Goal: Obtain resource: Obtain resource

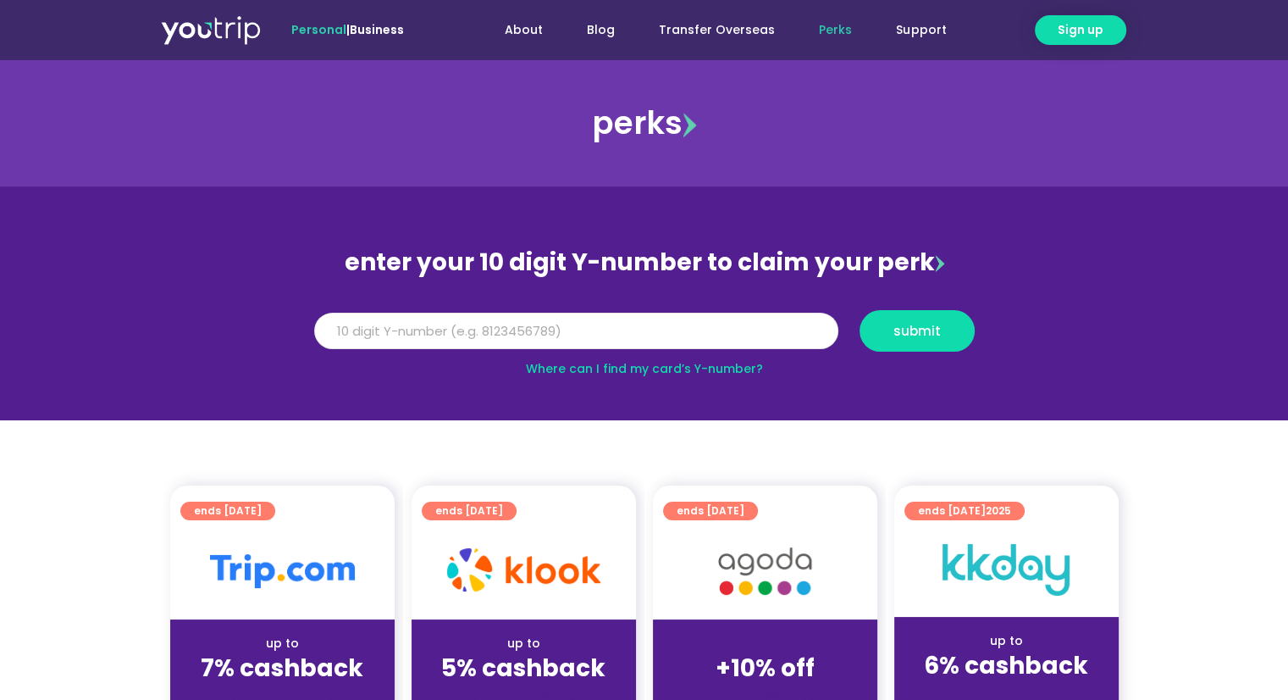
click at [542, 328] on input "Y Number" at bounding box center [576, 330] width 524 height 37
type input "8198290303"
click at [943, 312] on button "submit" at bounding box center [917, 330] width 115 height 41
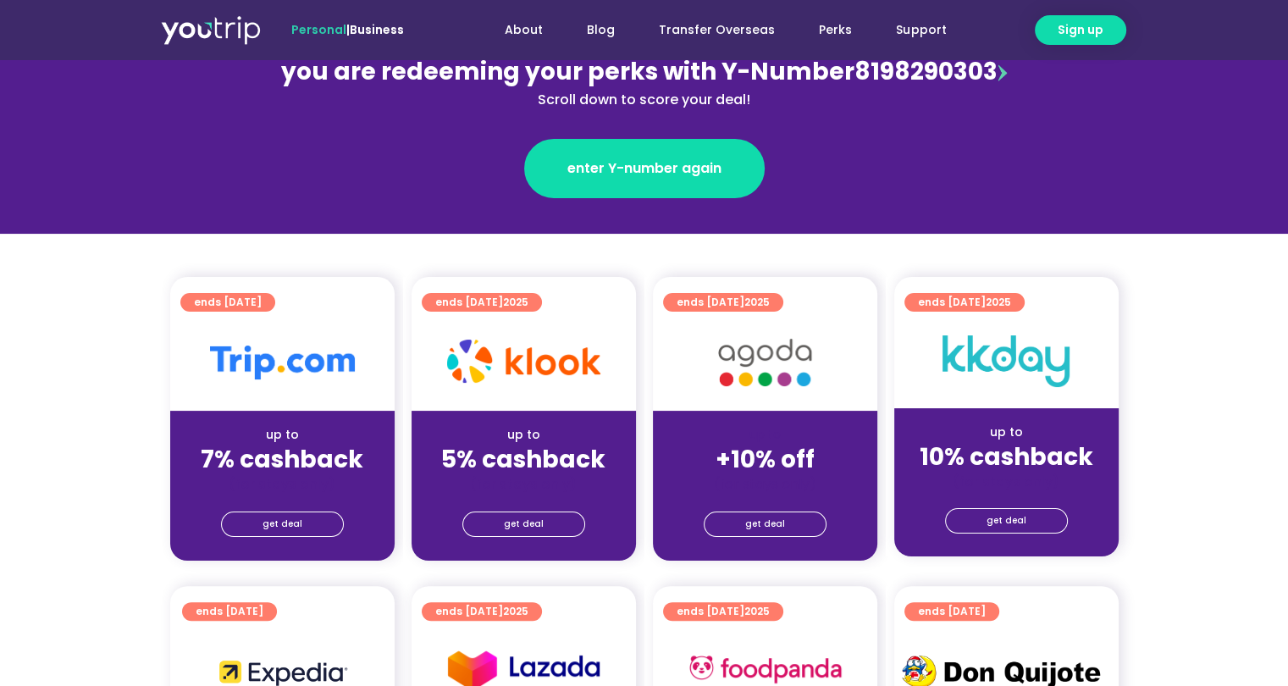
scroll to position [254, 0]
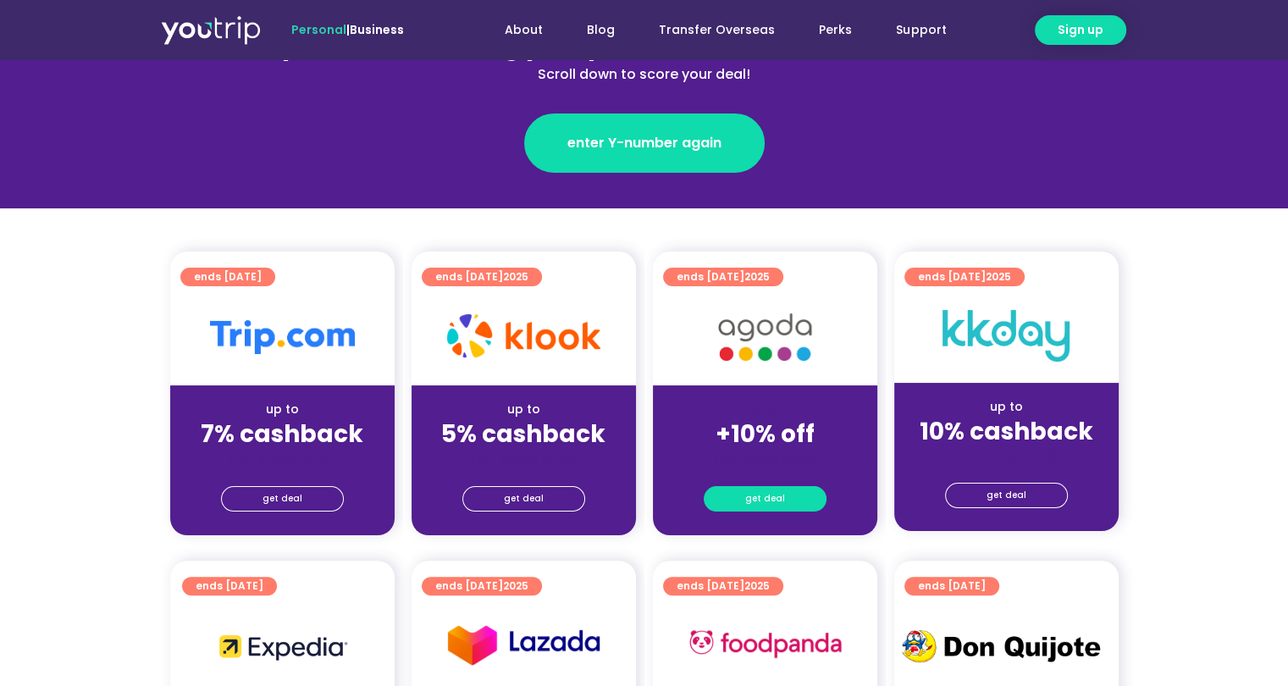
click at [758, 489] on span "get deal" at bounding box center [765, 499] width 40 height 24
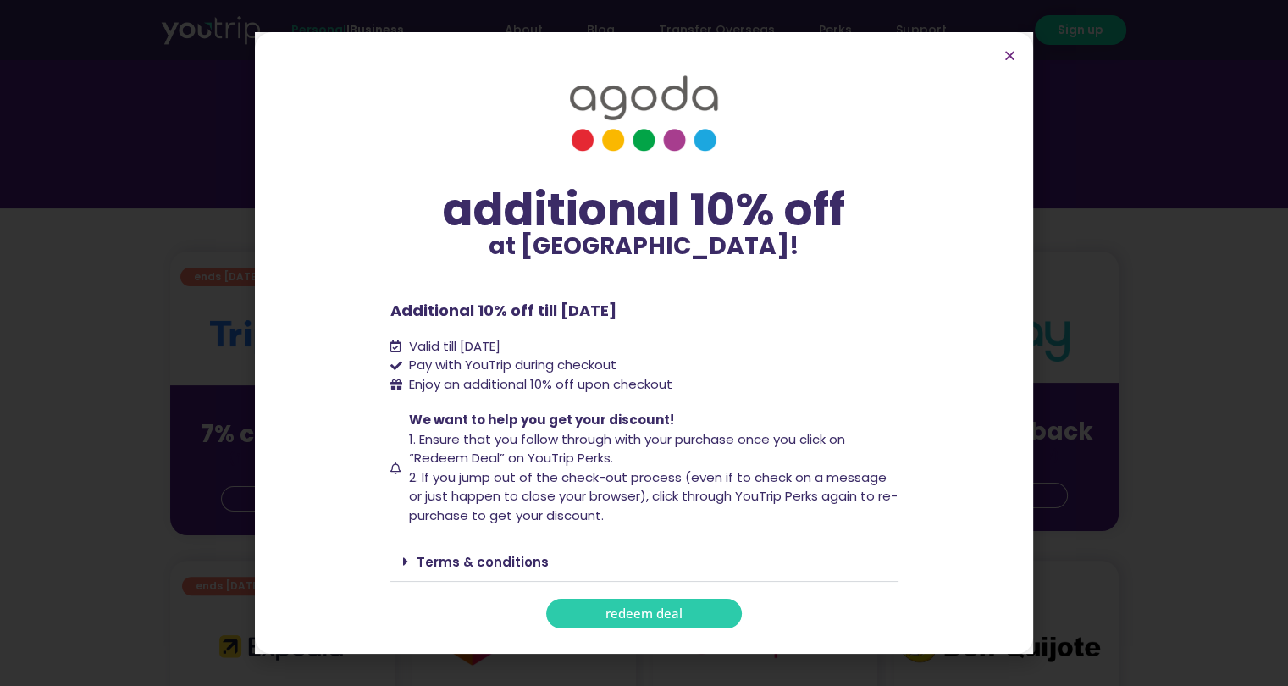
click at [661, 628] on link "redeem deal" at bounding box center [644, 614] width 196 height 30
